Goal: Obtain resource: Obtain resource

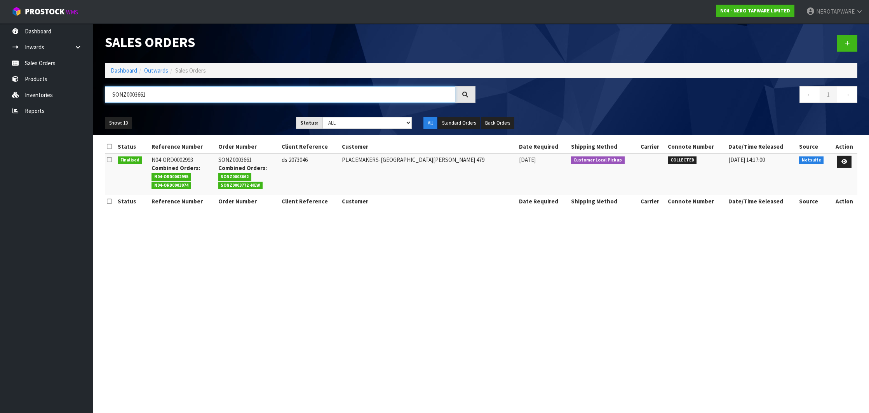
click at [132, 97] on input "SONZ0003661" at bounding box center [280, 94] width 350 height 17
paste input "897"
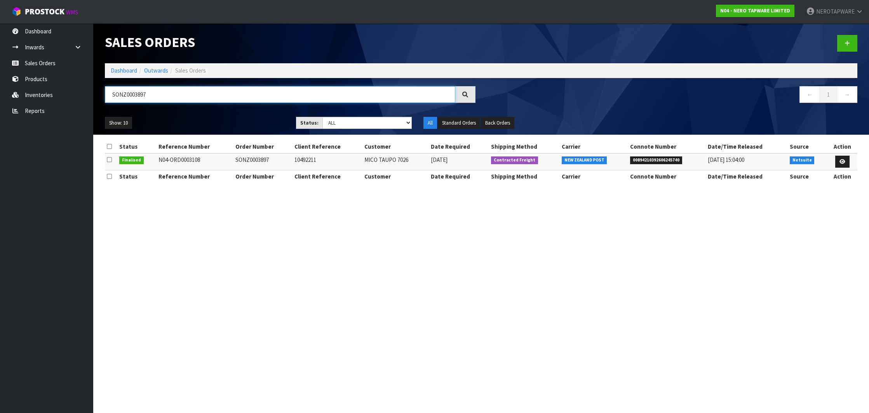
type input "SONZ0003897"
click at [651, 158] on span "00894210392606245740" at bounding box center [656, 161] width 52 height 8
copy span "00894210392606245740"
click at [46, 109] on link "Reports" at bounding box center [46, 111] width 93 height 16
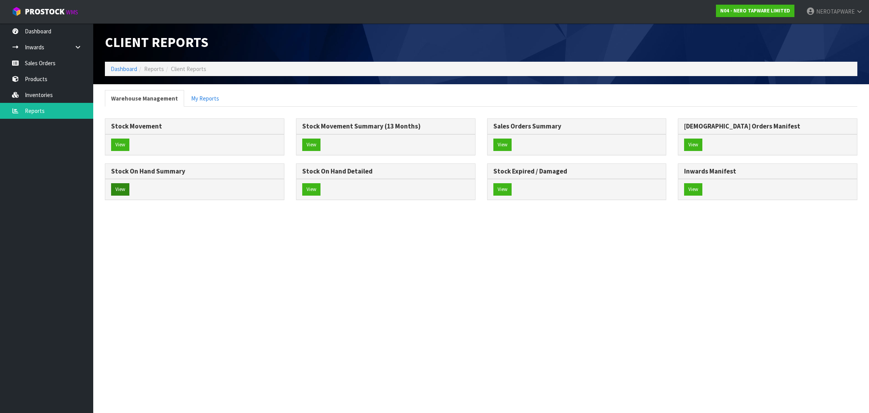
click at [124, 189] on button "View" at bounding box center [120, 189] width 18 height 12
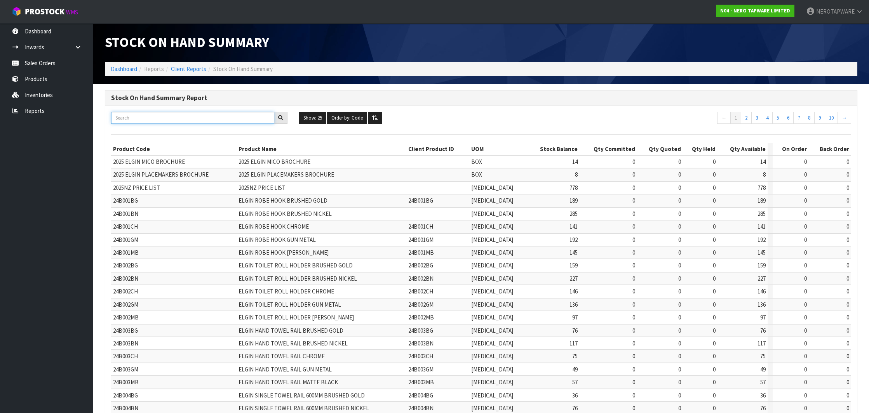
click at [170, 118] on input "text" at bounding box center [192, 118] width 163 height 12
paste input "Builders Range 2025"
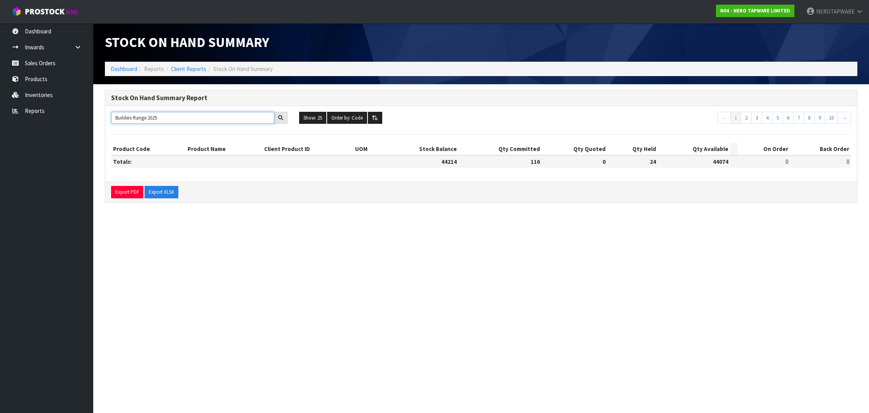
drag, startPoint x: 170, startPoint y: 118, endPoint x: 102, endPoint y: 110, distance: 68.8
click at [102, 110] on div "Stock On Hand Summary Report Builders Range 2025 Show: 25 5 10 25 50 100 ALL Or…" at bounding box center [481, 150] width 764 height 121
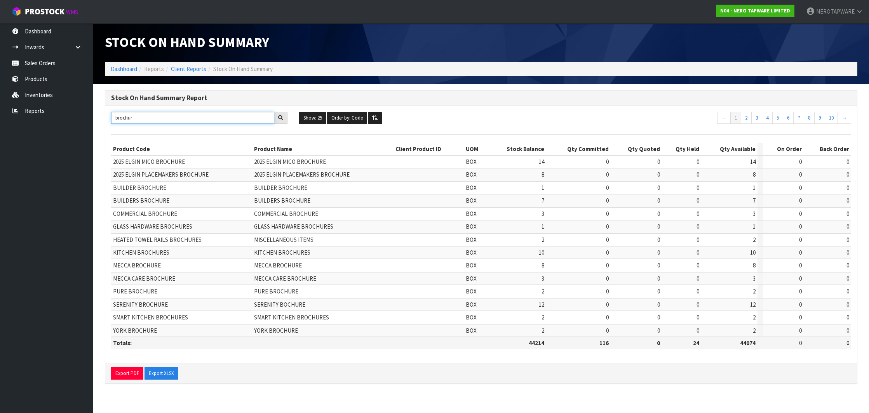
type input "brochur"
drag, startPoint x: 257, startPoint y: 186, endPoint x: 310, endPoint y: 183, distance: 52.5
click at [310, 183] on td "BUILDER BROCHURE" at bounding box center [322, 187] width 141 height 13
copy span "BUILDER BROCHURE"
click at [284, 195] on td "BUILDERS BROCHURE" at bounding box center [322, 200] width 141 height 13
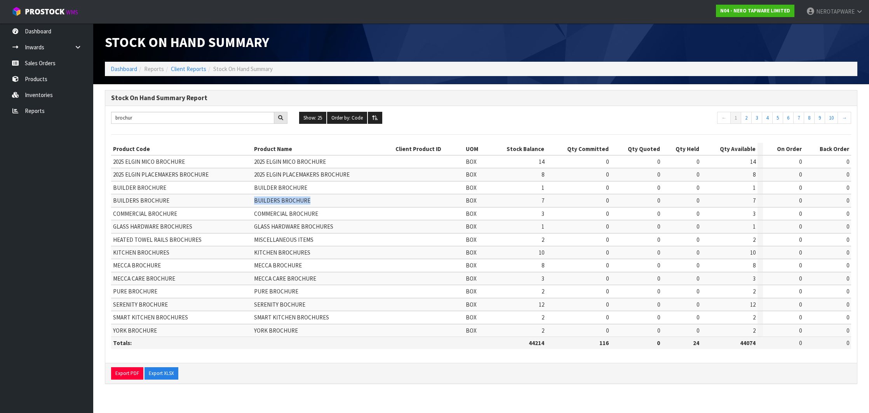
drag, startPoint x: 257, startPoint y: 198, endPoint x: 315, endPoint y: 196, distance: 58.7
click at [315, 196] on td "BUILDERS BROCHURE" at bounding box center [322, 200] width 141 height 13
copy span "BUILDERS BROCHURE"
drag, startPoint x: 256, startPoint y: 212, endPoint x: 327, endPoint y: 212, distance: 71.1
click at [327, 212] on td "COMMERCIAL BROCHURE" at bounding box center [322, 213] width 141 height 13
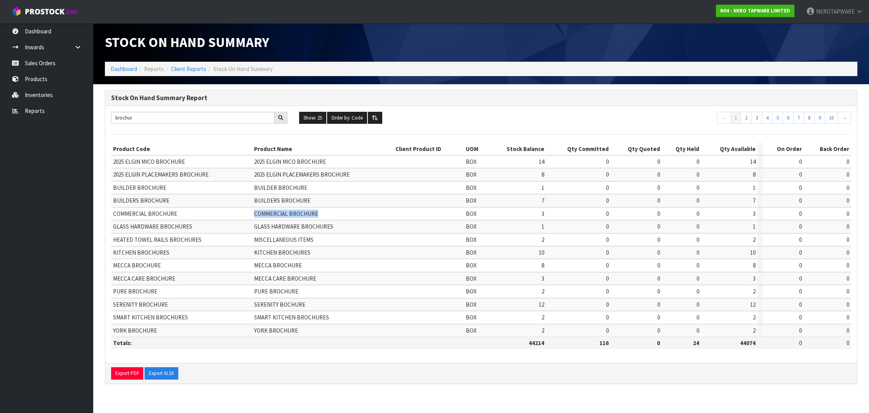
copy span "COMMERCIAL BROCHURE"
drag, startPoint x: 258, startPoint y: 250, endPoint x: 324, endPoint y: 255, distance: 67.0
click at [324, 255] on td "KITCHEN BROCHURES" at bounding box center [322, 252] width 141 height 13
copy span "KITCHEN BROCHURES"
drag, startPoint x: 258, startPoint y: 264, endPoint x: 312, endPoint y: 264, distance: 54.0
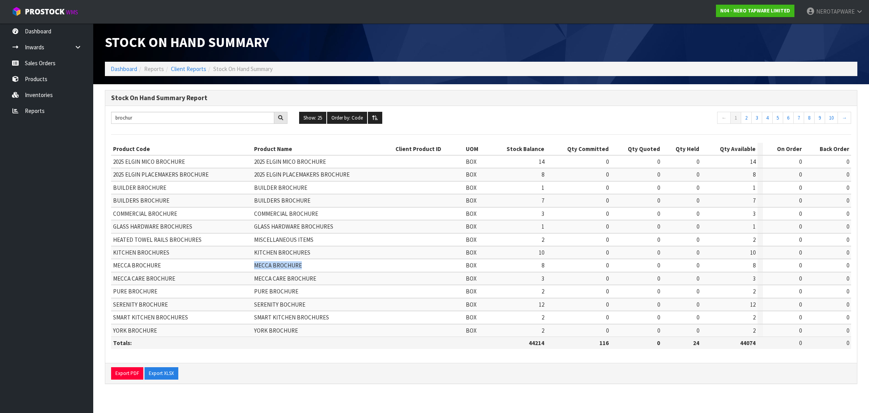
click at [312, 264] on td "MECCA BROCHURE" at bounding box center [322, 265] width 141 height 13
copy span "MECCA BROCHURE"
drag, startPoint x: 296, startPoint y: 301, endPoint x: 320, endPoint y: 303, distance: 23.7
click at [320, 303] on td "SERENITY BOCHURE" at bounding box center [322, 304] width 141 height 13
copy span "SERENITY BOCHURE"
